Goal: Find specific page/section: Find specific page/section

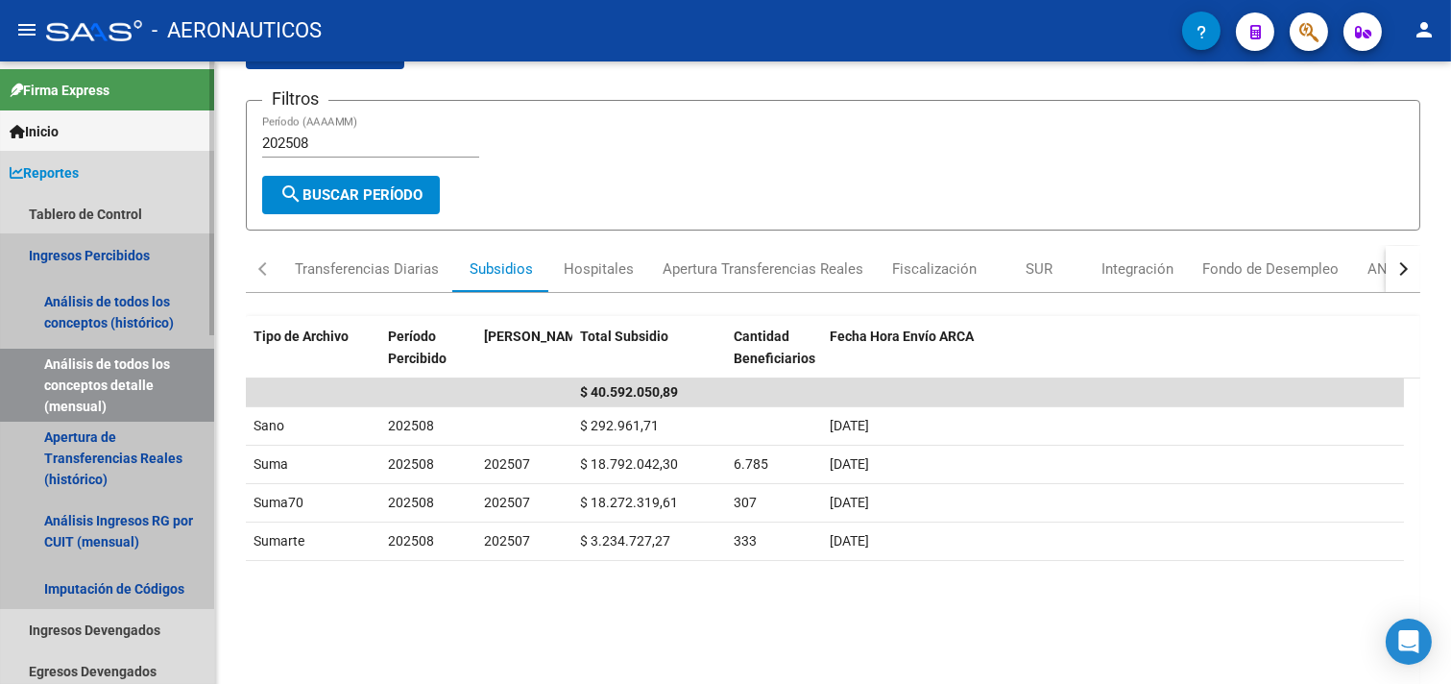
click at [86, 252] on link "Ingresos Percibidos" at bounding box center [107, 254] width 214 height 41
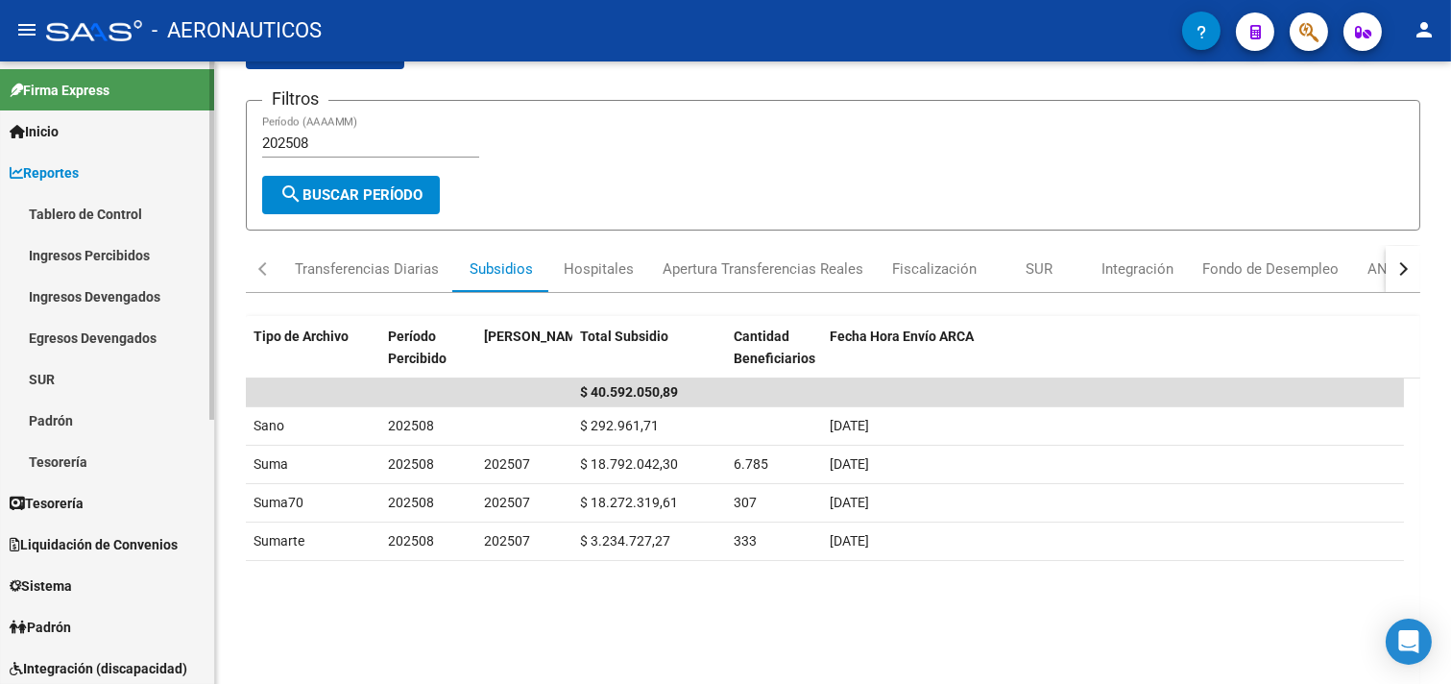
click at [72, 169] on span "Reportes" at bounding box center [44, 172] width 69 height 21
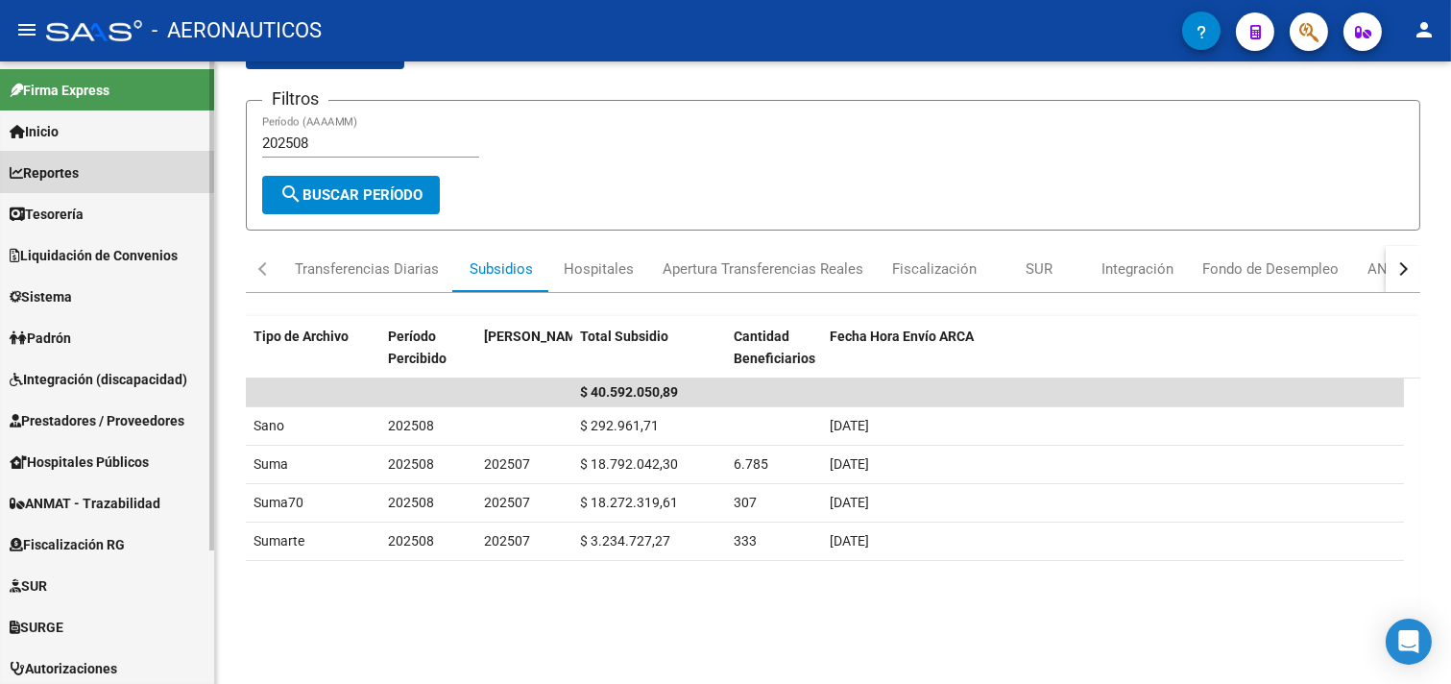
click at [72, 169] on span "Reportes" at bounding box center [44, 172] width 69 height 21
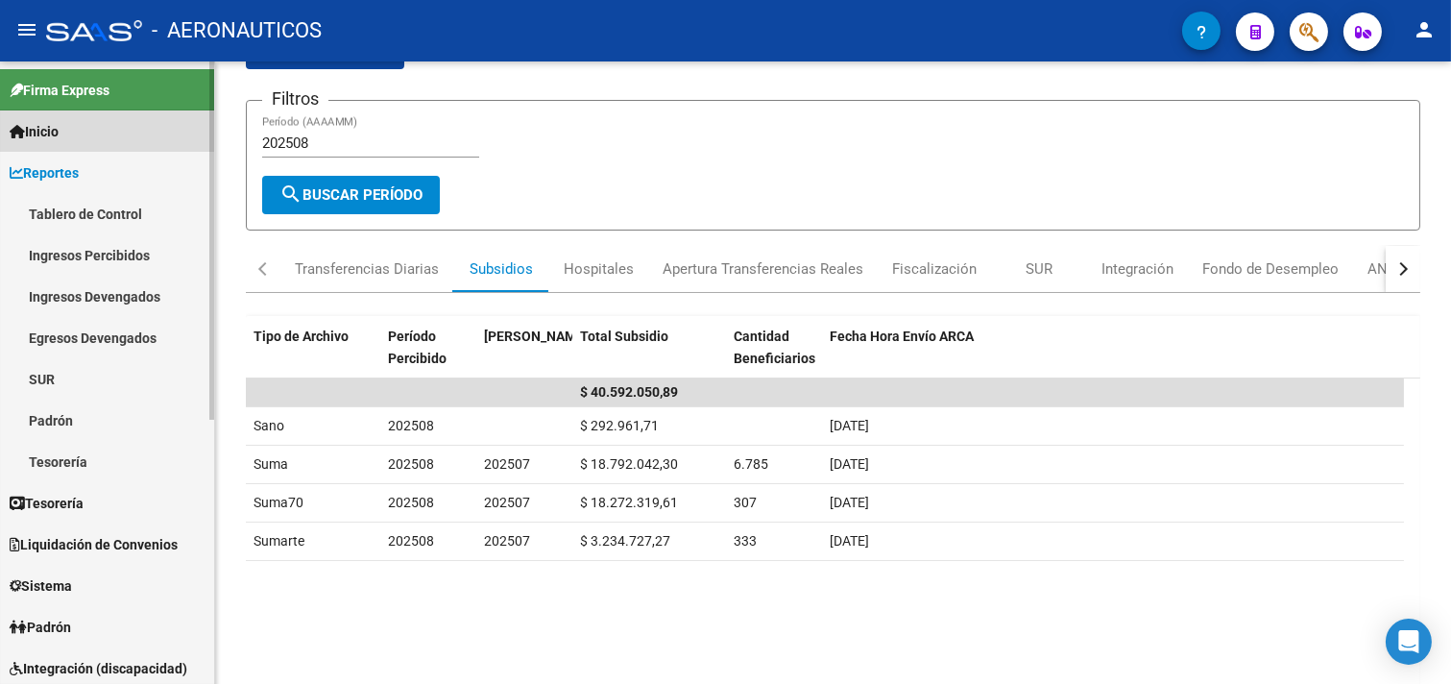
click at [82, 132] on link "Inicio" at bounding box center [107, 130] width 214 height 41
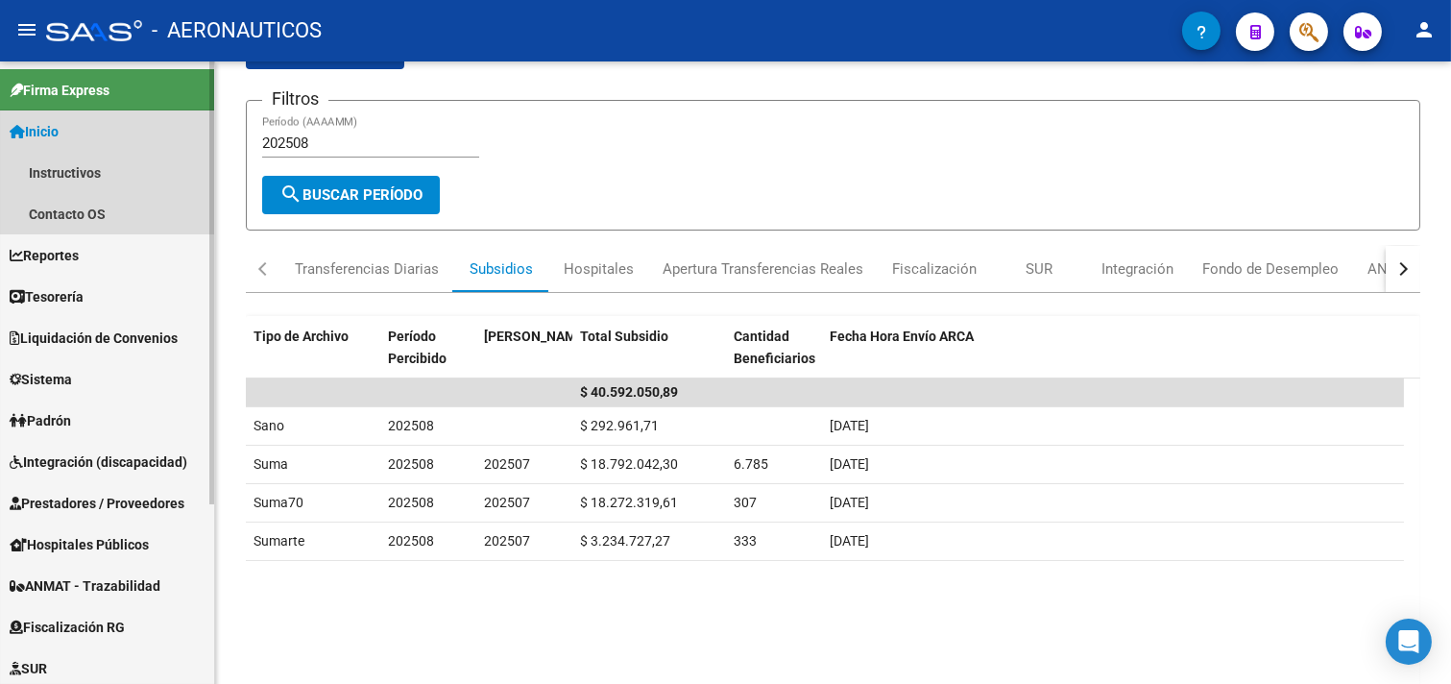
click at [82, 132] on link "Inicio" at bounding box center [107, 130] width 214 height 41
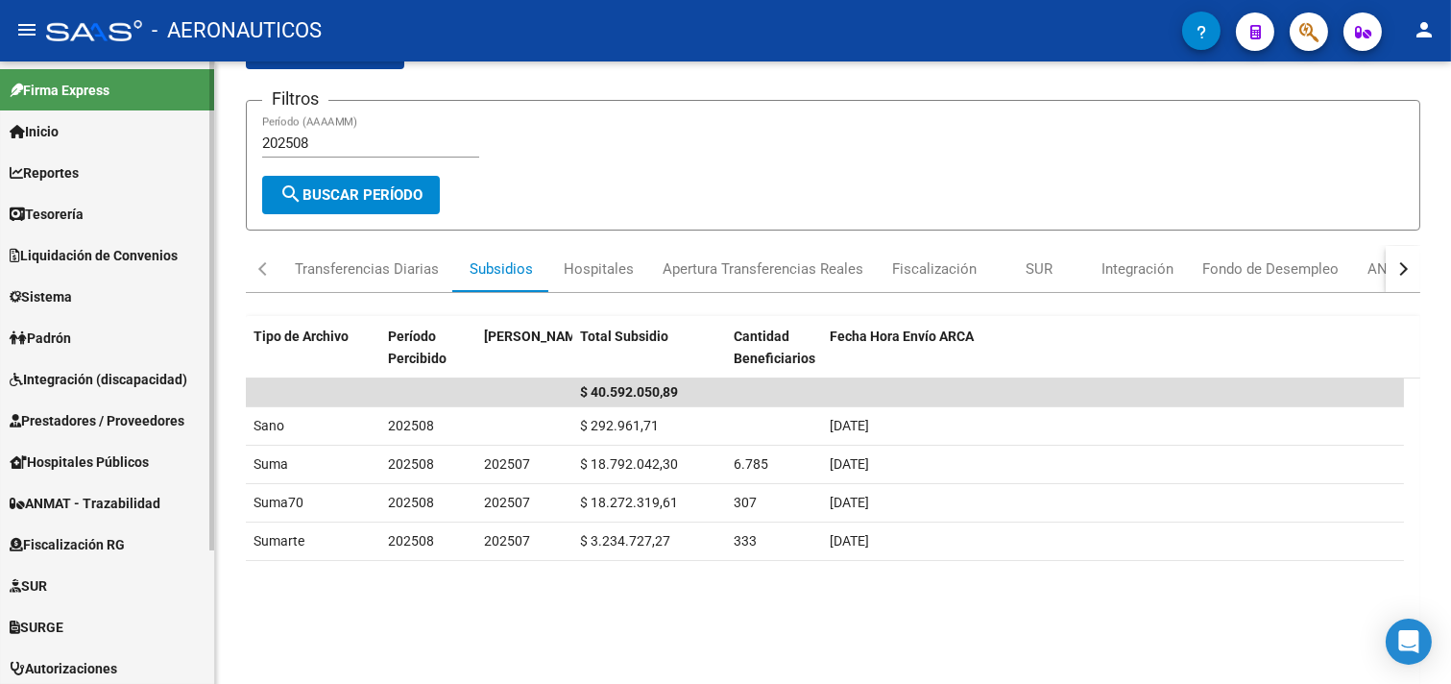
click at [68, 255] on span "Liquidación de Convenios" at bounding box center [94, 255] width 168 height 21
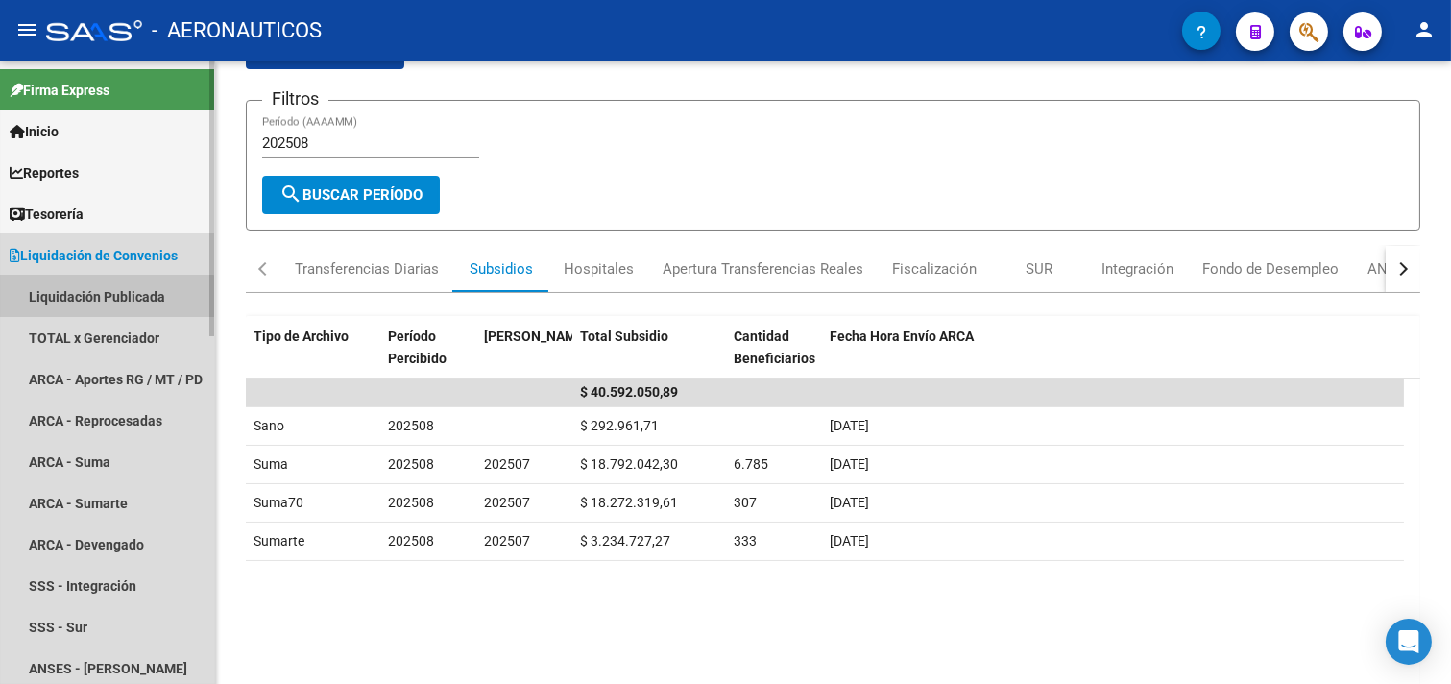
click at [78, 298] on link "Liquidación Publicada" at bounding box center [107, 296] width 214 height 41
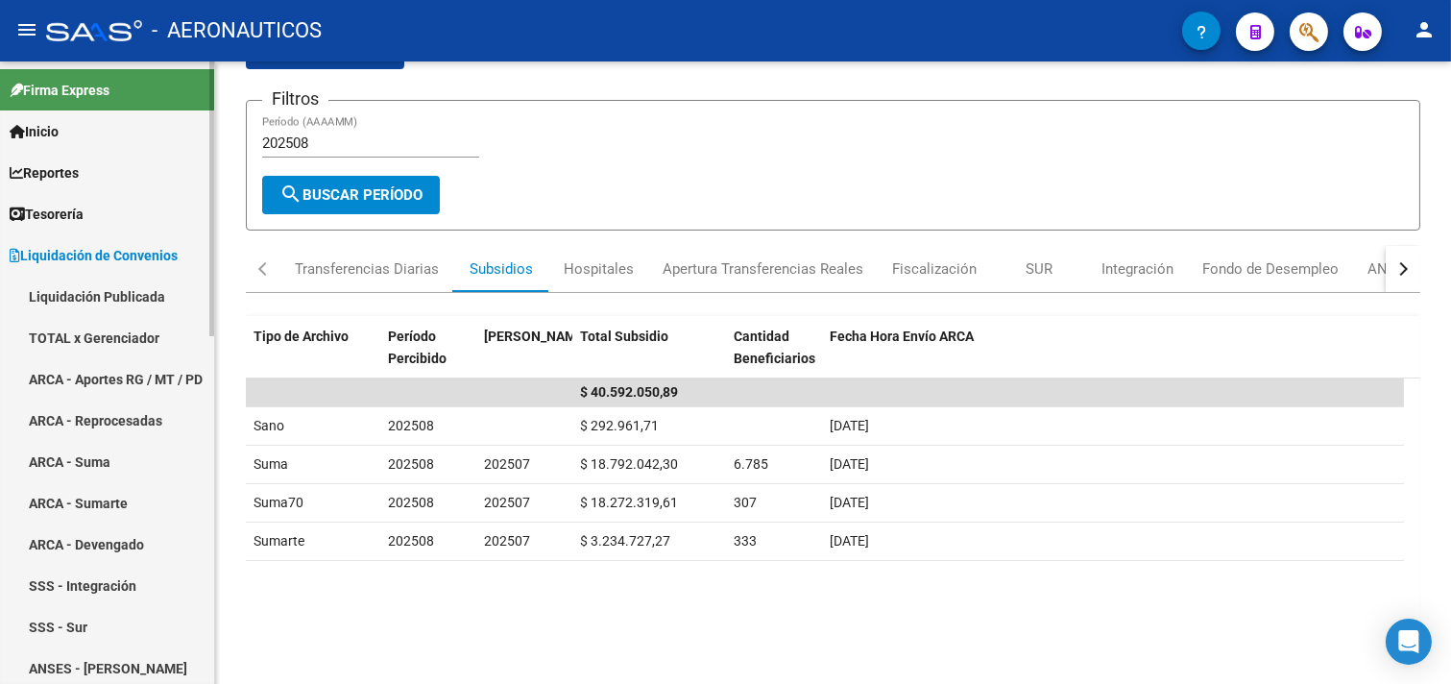
click at [71, 298] on link "Liquidación Publicada" at bounding box center [107, 296] width 214 height 41
click at [107, 339] on link "TOTAL x Gerenciador" at bounding box center [107, 337] width 214 height 41
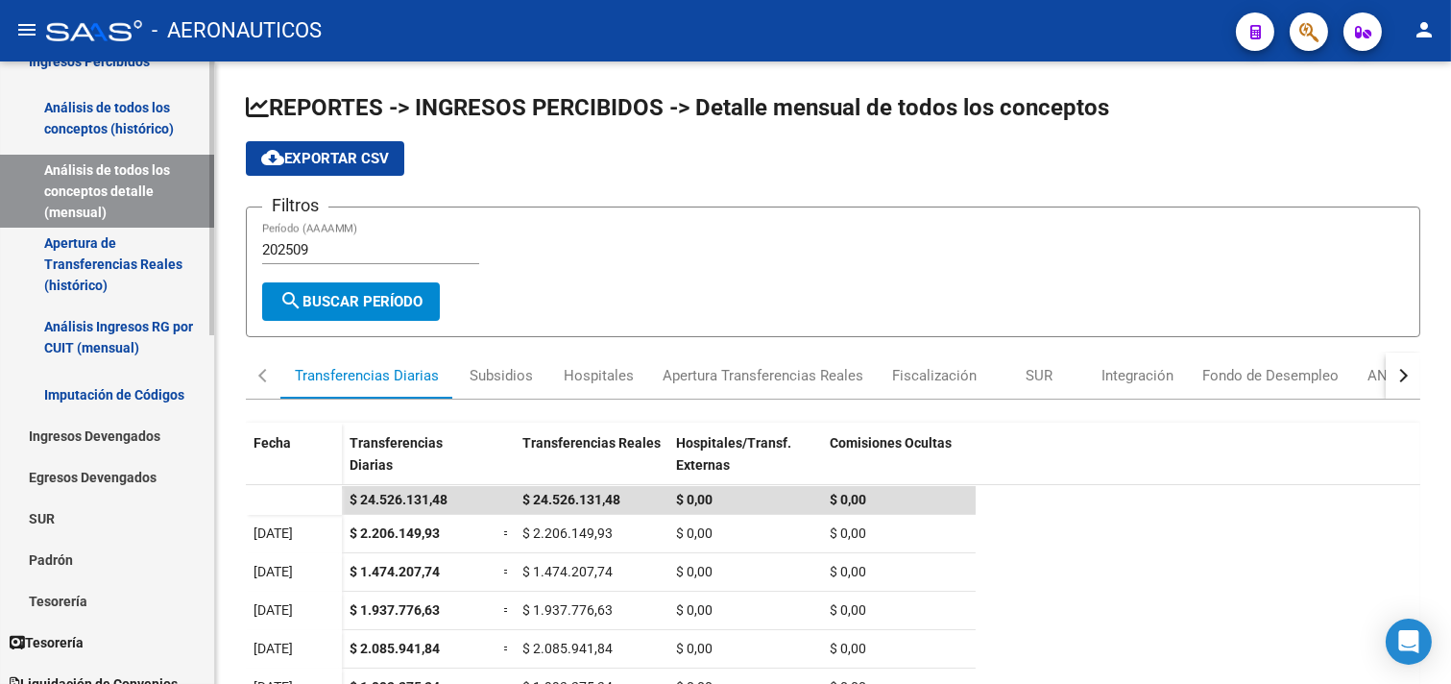
scroll to position [213, 0]
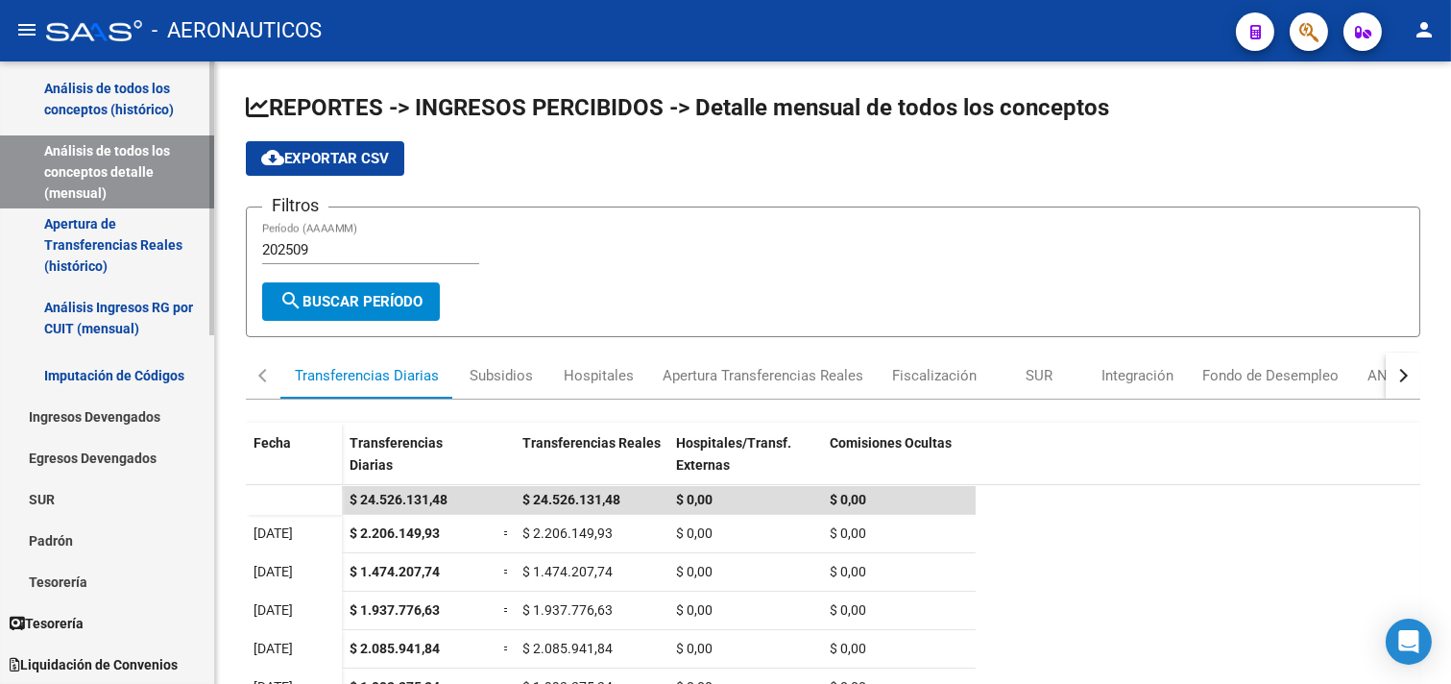
click at [127, 413] on link "Ingresos Devengados" at bounding box center [107, 416] width 214 height 41
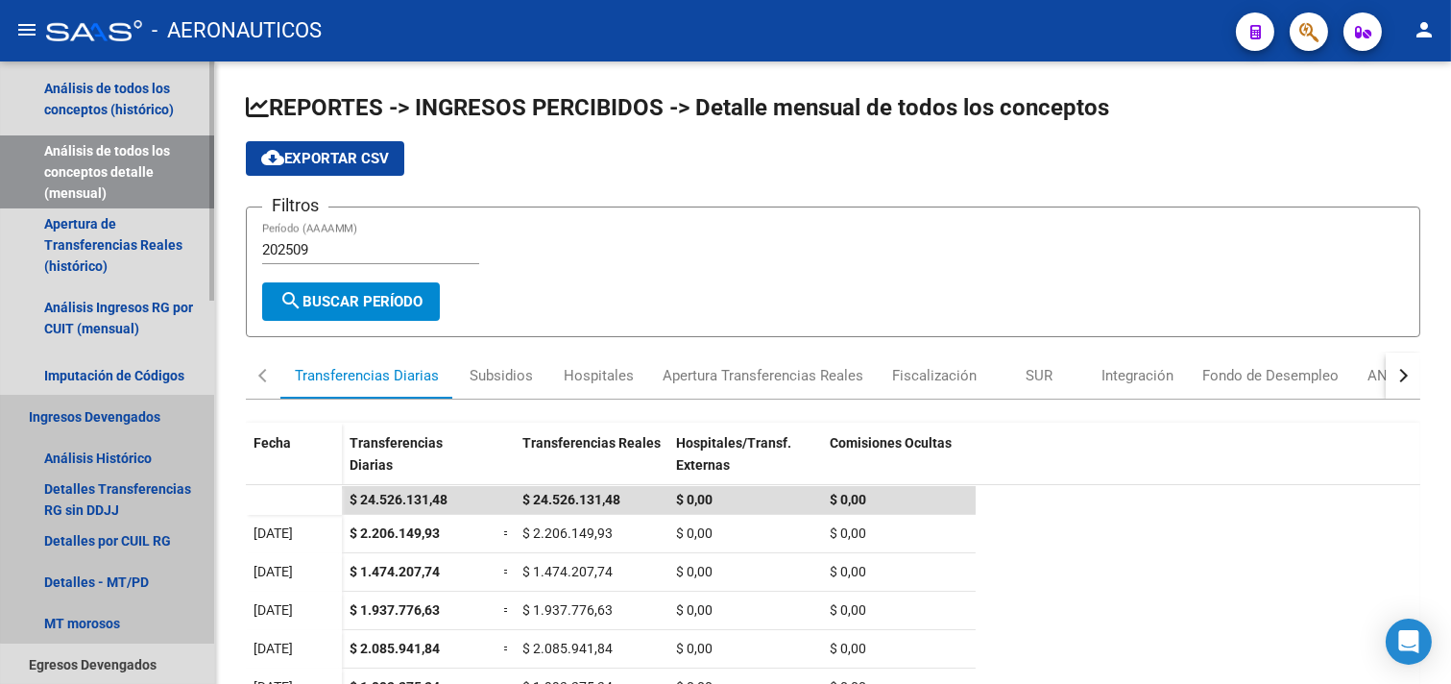
click at [127, 413] on link "Ingresos Devengados" at bounding box center [107, 416] width 214 height 41
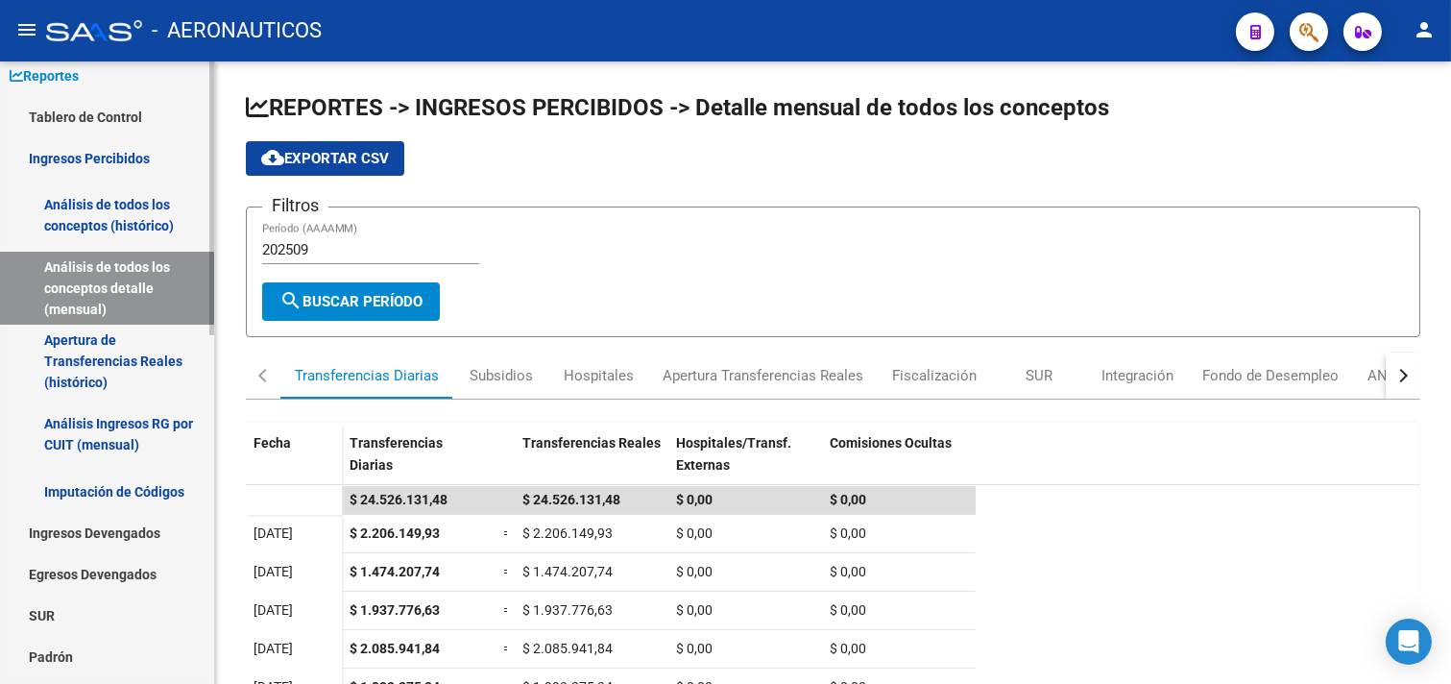
scroll to position [0, 0]
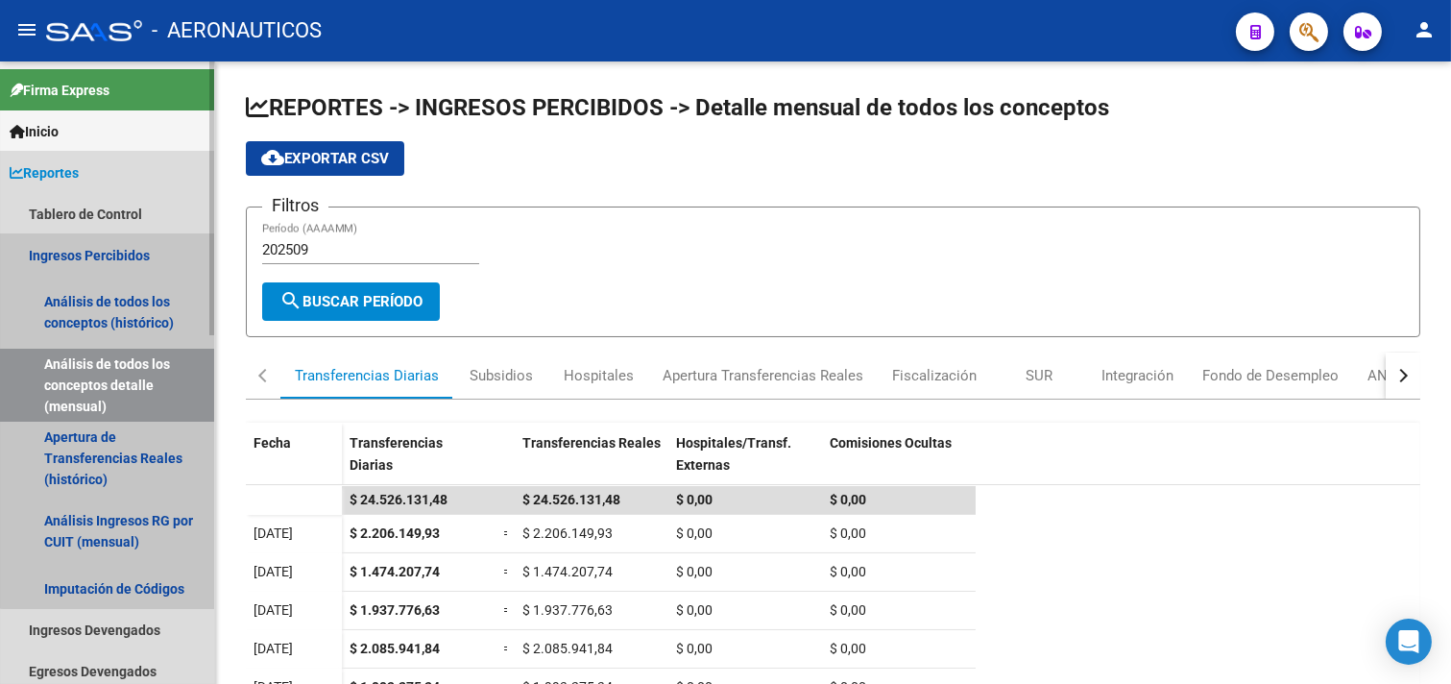
click at [122, 254] on link "Ingresos Percibidos" at bounding box center [107, 254] width 214 height 41
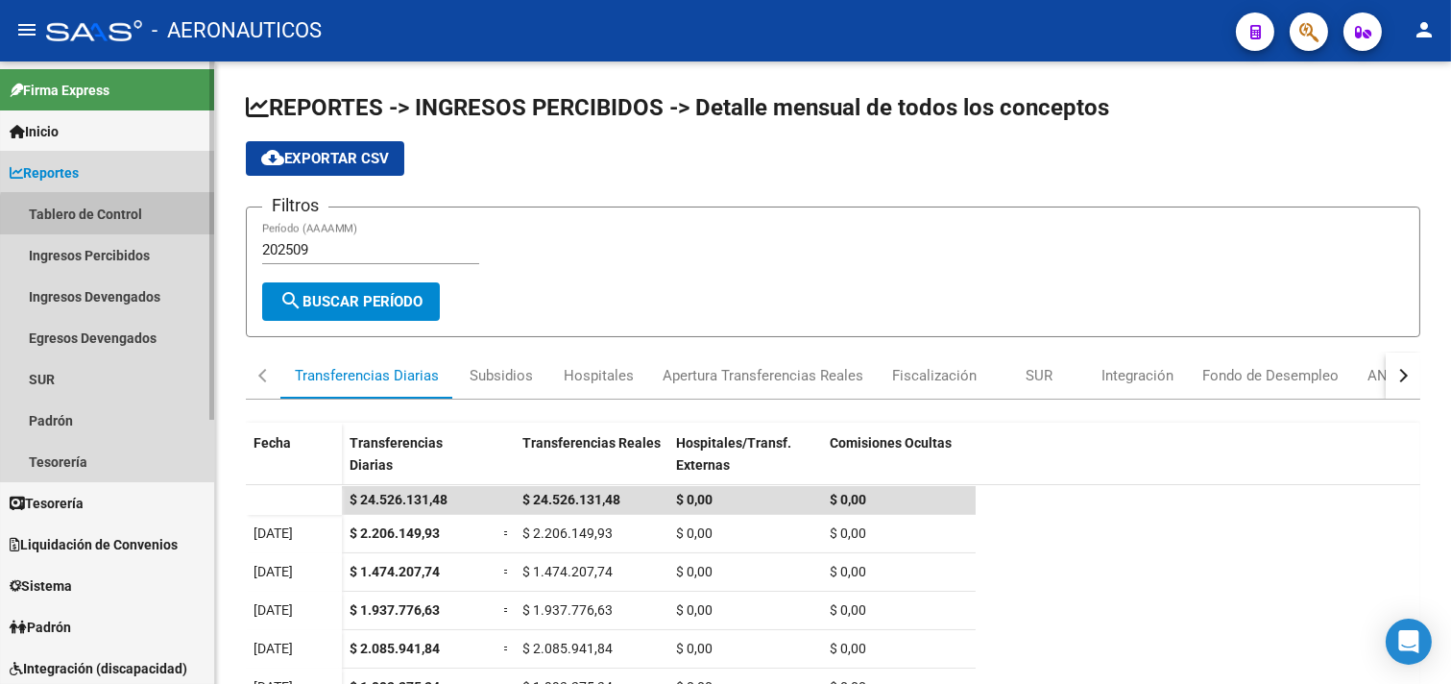
click at [122, 217] on link "Tablero de Control" at bounding box center [107, 213] width 214 height 41
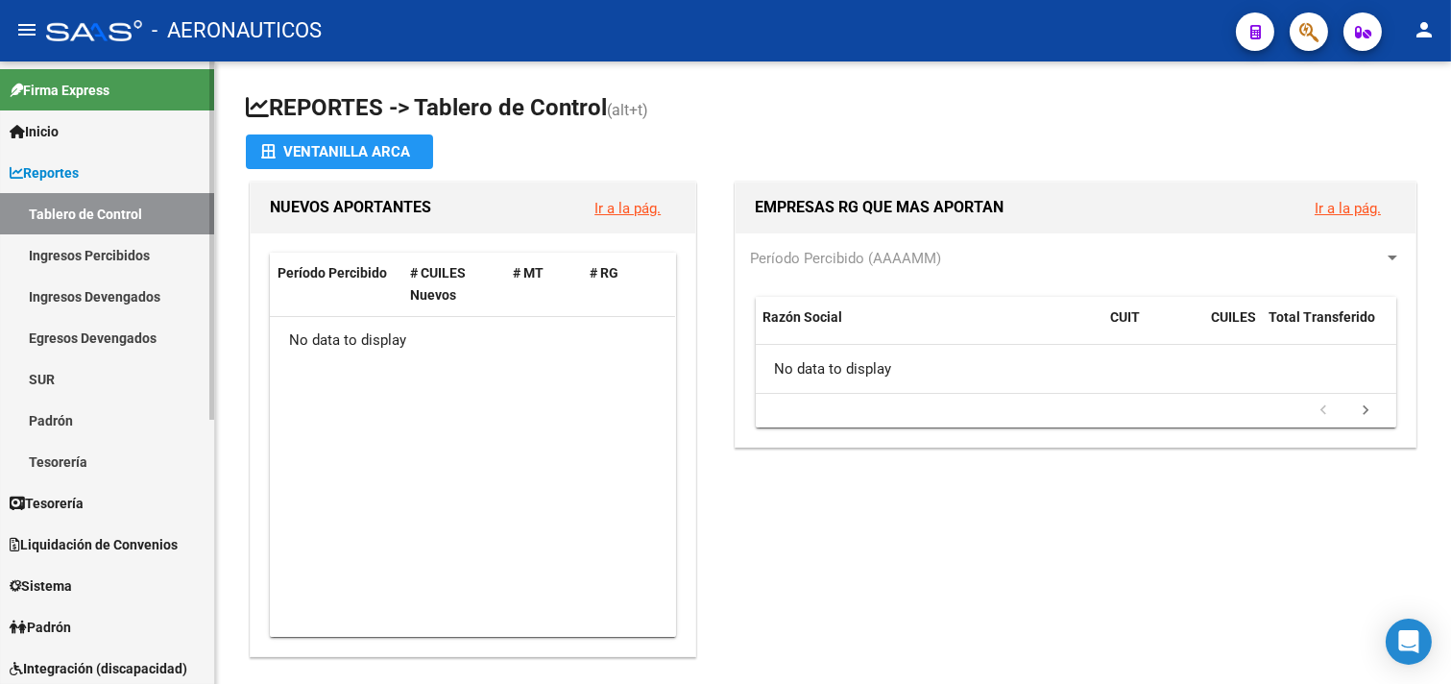
click at [122, 217] on link "Tablero de Control" at bounding box center [107, 213] width 214 height 41
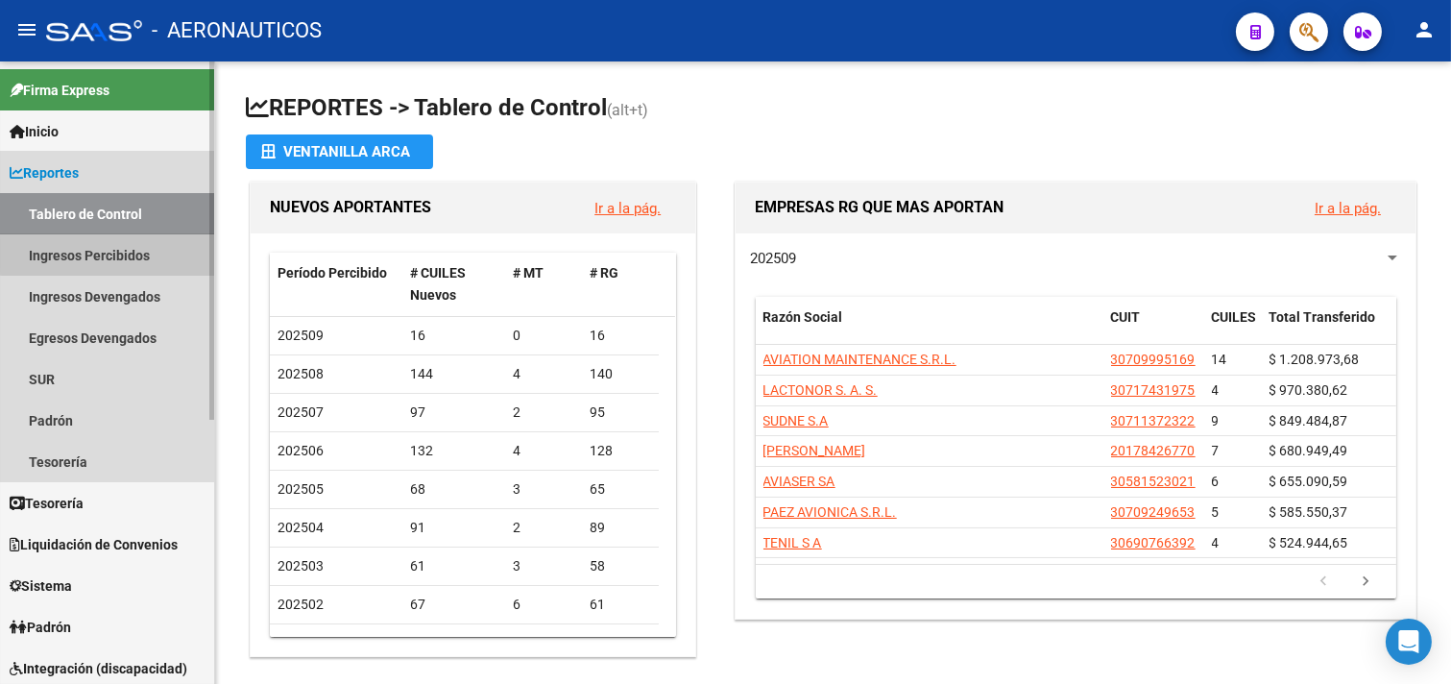
click at [116, 253] on link "Ingresos Percibidos" at bounding box center [107, 254] width 214 height 41
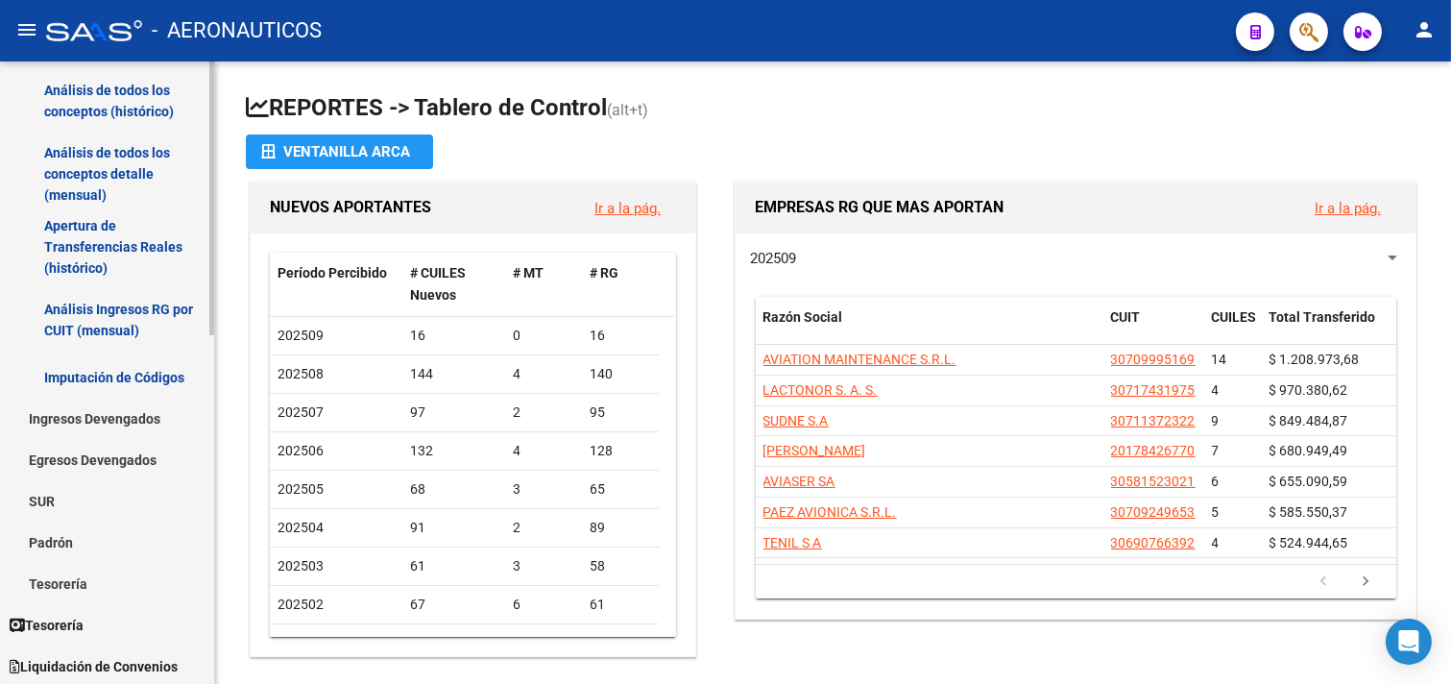
scroll to position [213, 0]
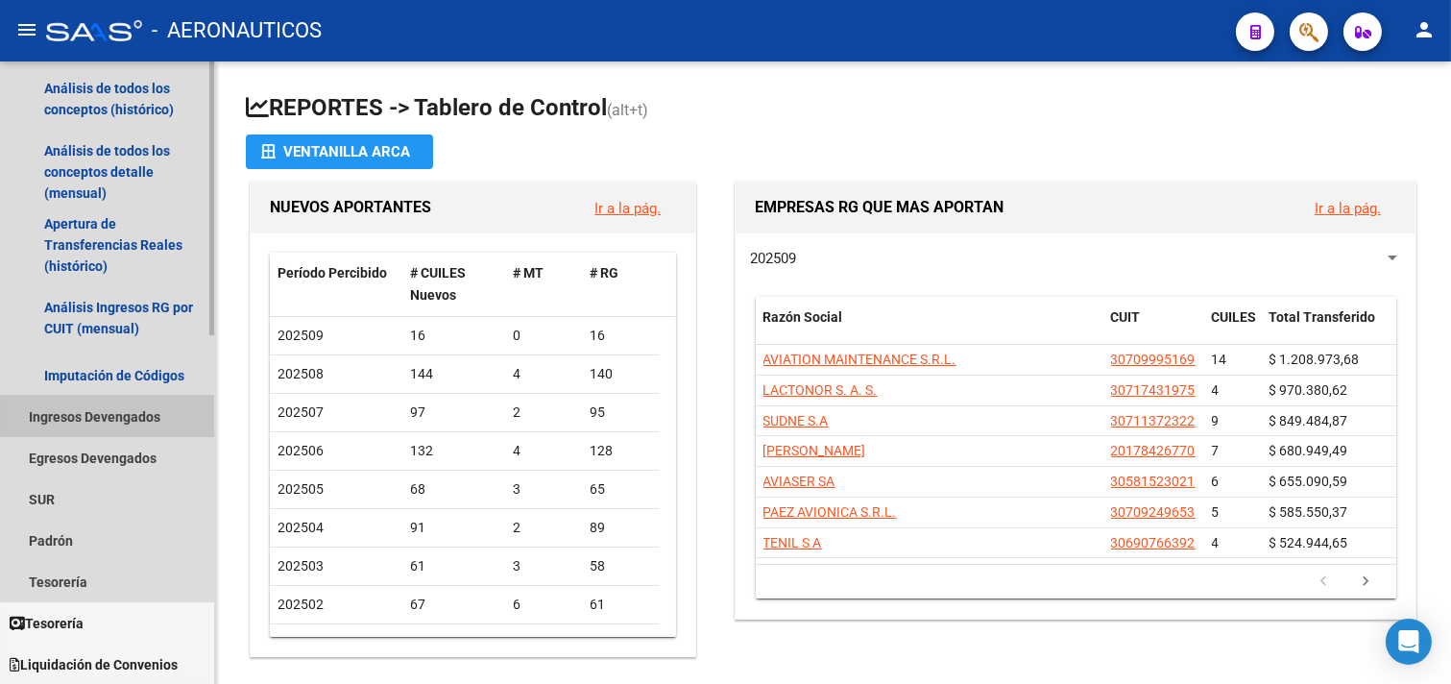
click at [116, 419] on link "Ingresos Devengados" at bounding box center [107, 416] width 214 height 41
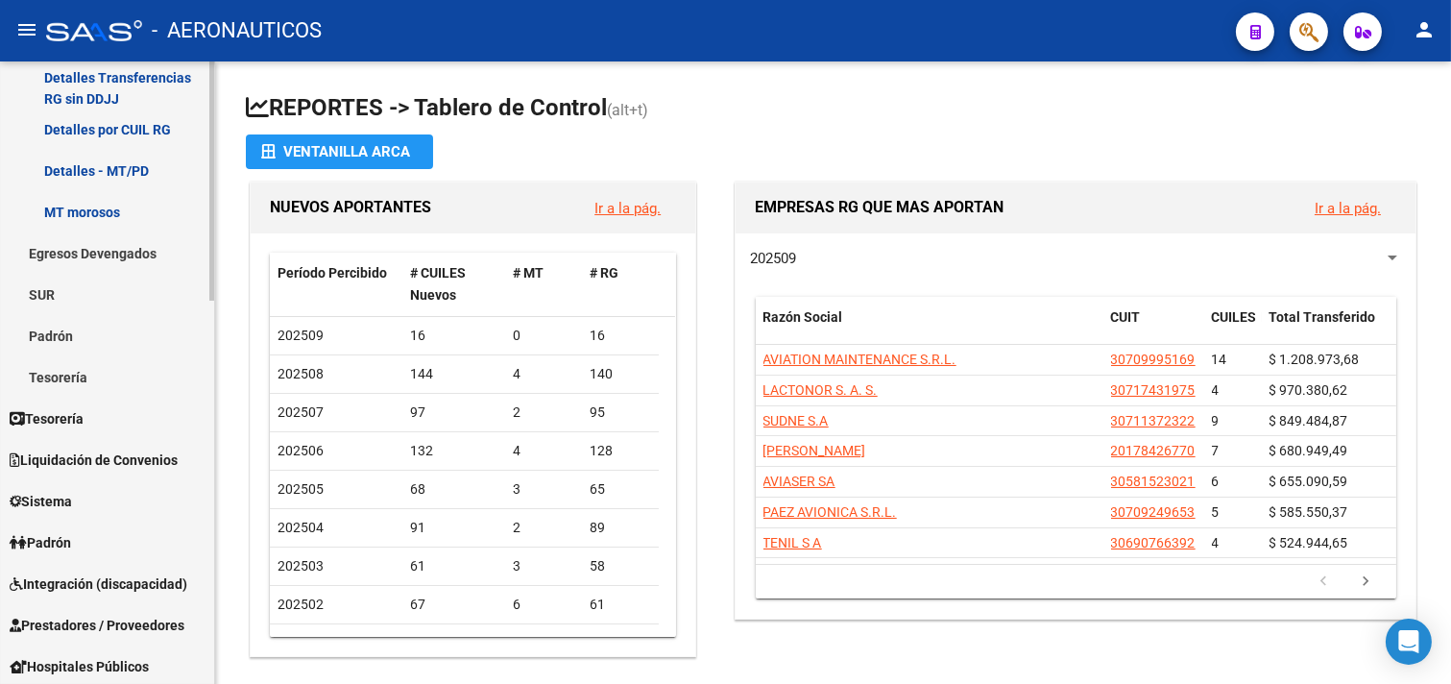
scroll to position [639, 0]
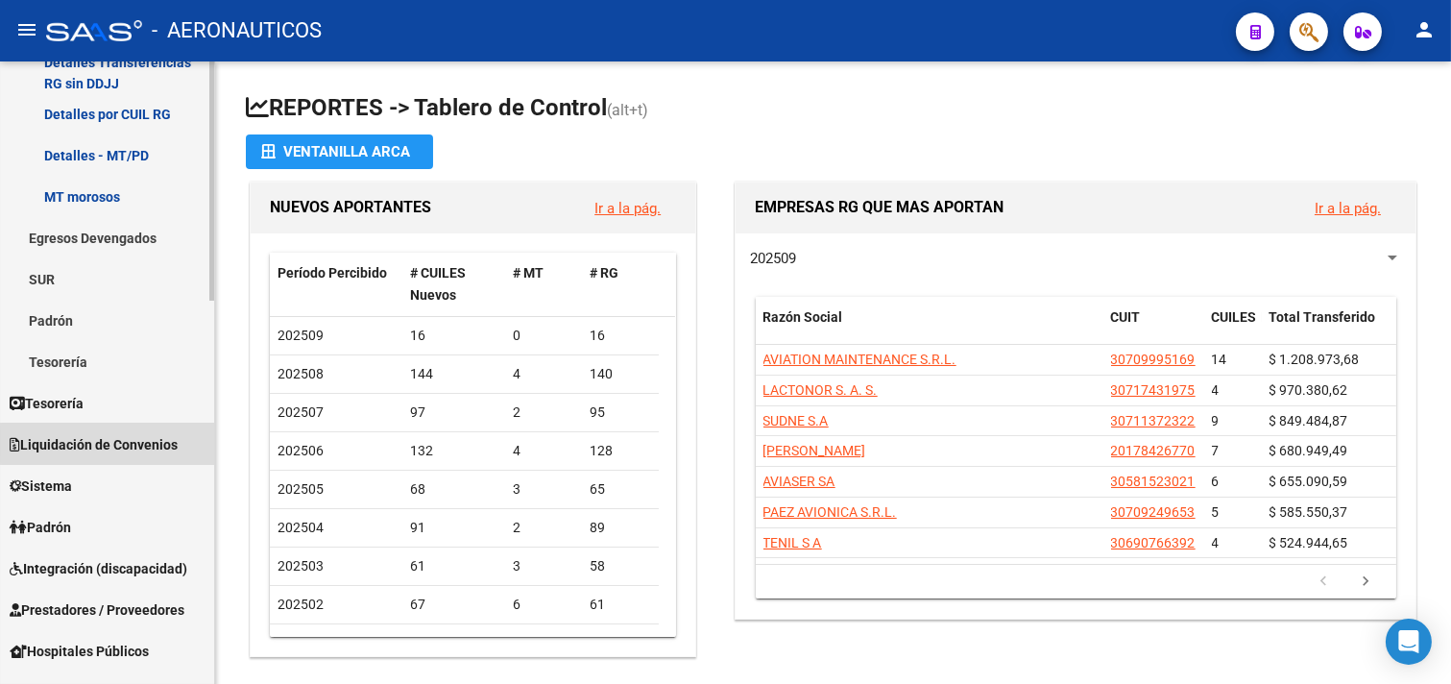
click at [115, 443] on span "Liquidación de Convenios" at bounding box center [94, 444] width 168 height 21
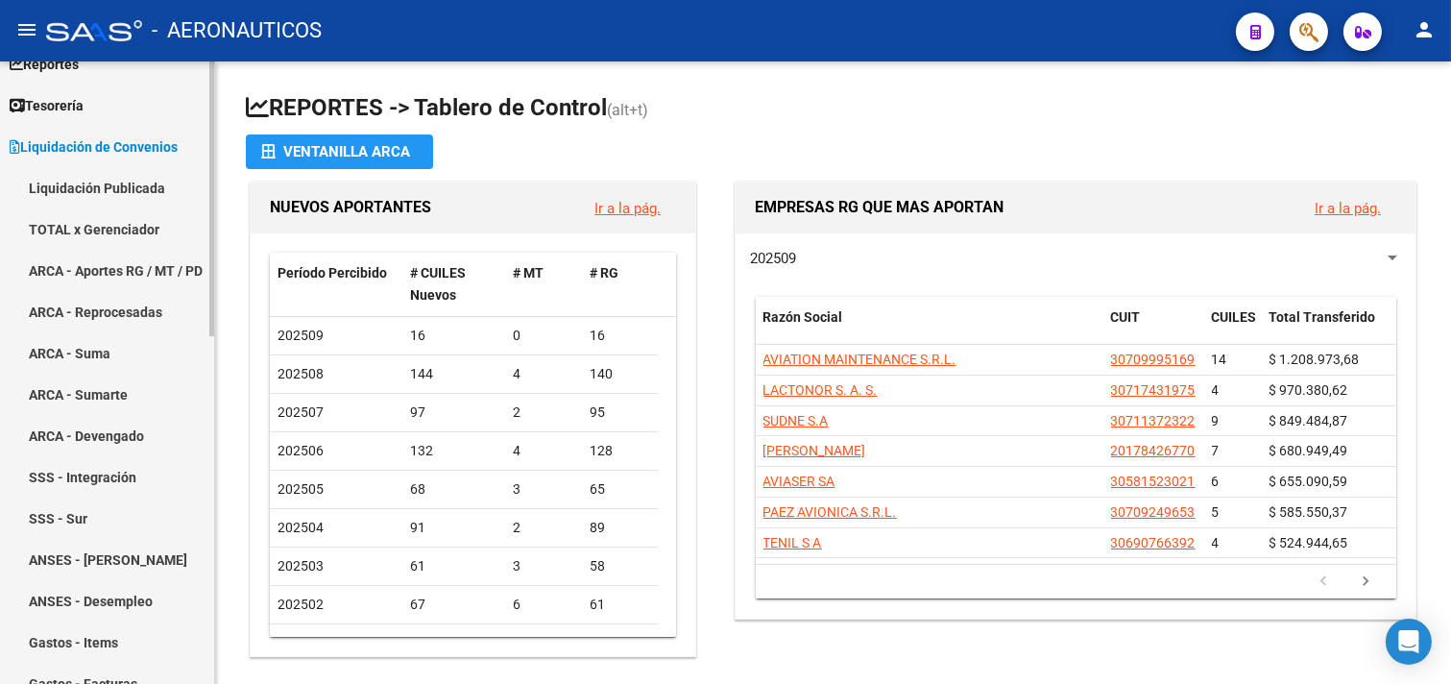
scroll to position [107, 0]
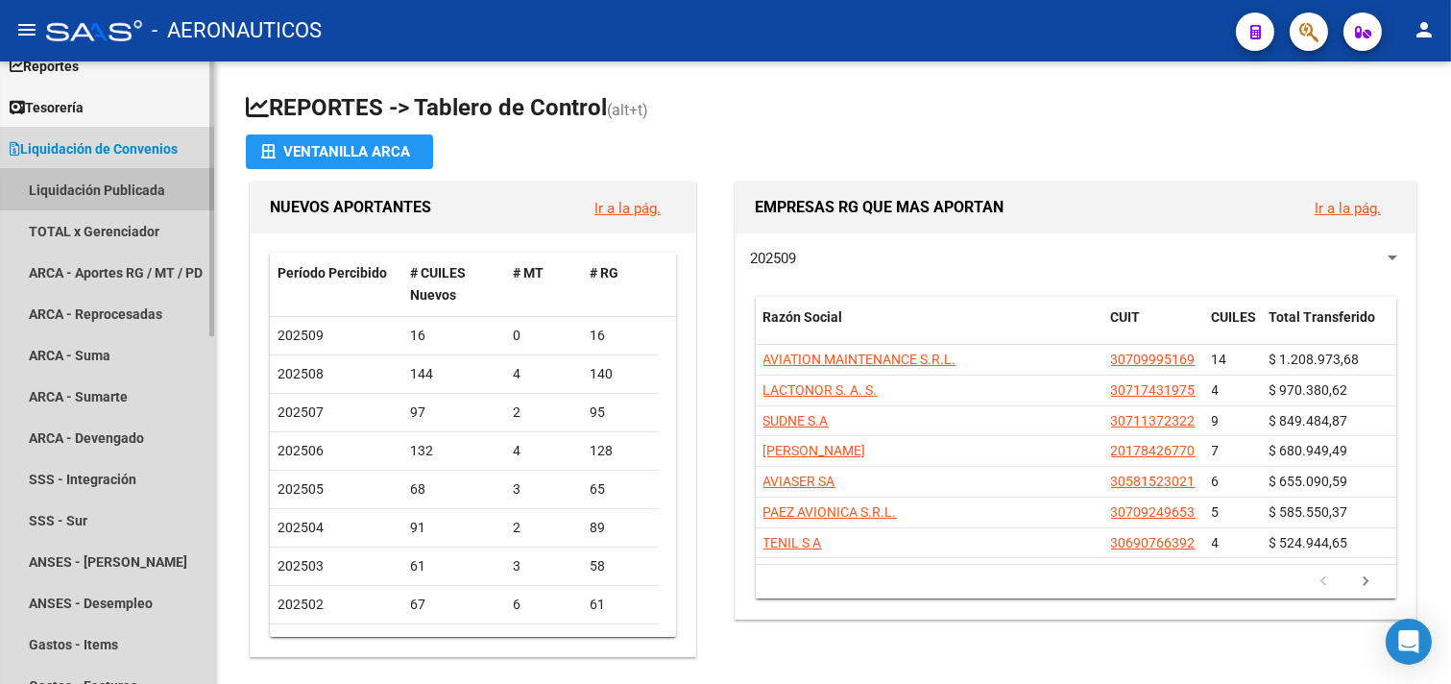
click at [130, 195] on link "Liquidación Publicada" at bounding box center [107, 189] width 214 height 41
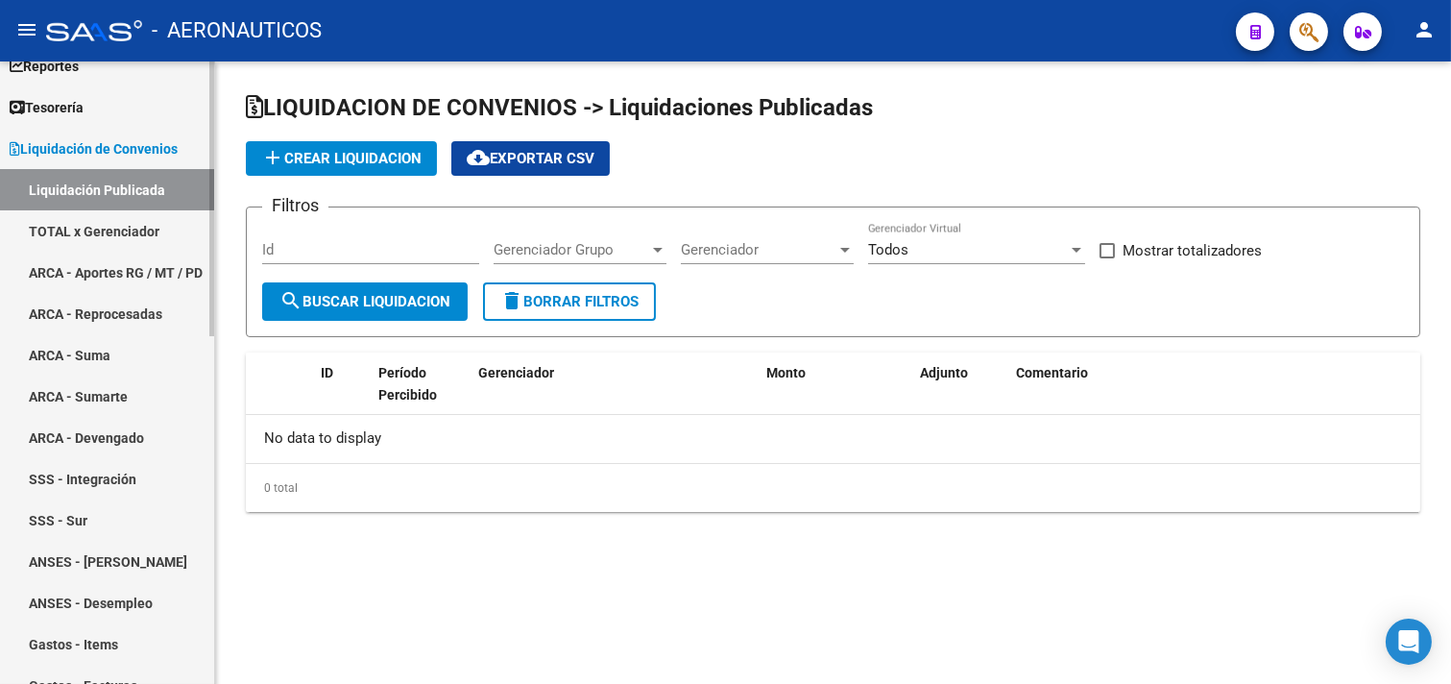
checkbox input "true"
